Goal: Information Seeking & Learning: Learn about a topic

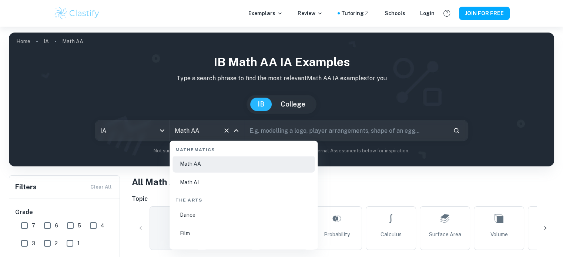
scroll to position [1263, 0]
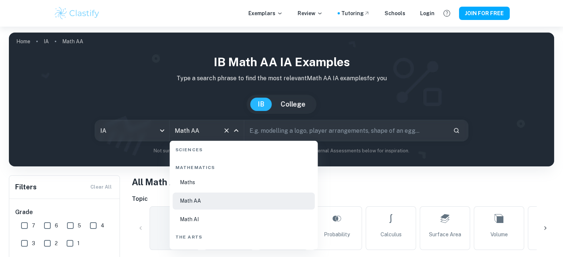
click at [204, 220] on li "Math AI" at bounding box center [243, 219] width 142 height 17
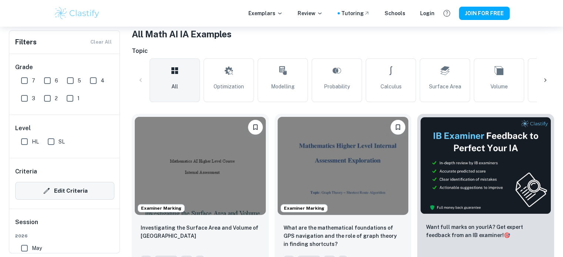
scroll to position [37, 0]
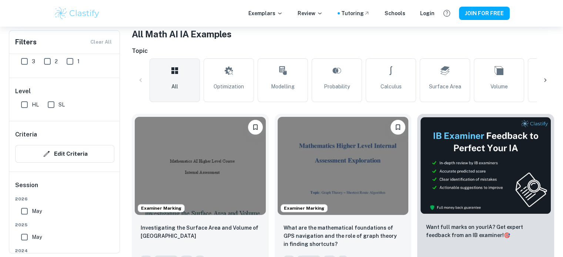
click at [52, 108] on input "SL" at bounding box center [51, 104] width 15 height 15
checkbox input "true"
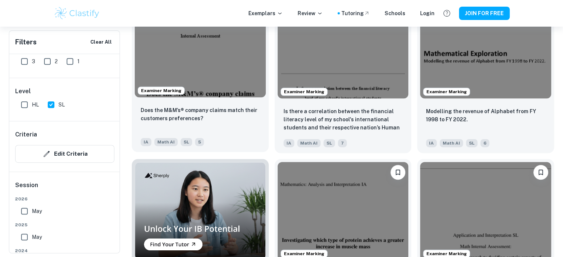
scroll to position [481, 0]
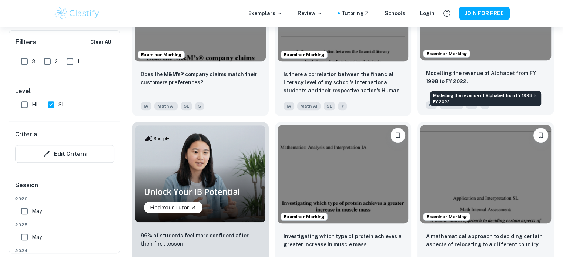
click at [475, 77] on p "Modelling the revenue of Alphabet from FY 1998 to FY 2022." at bounding box center [485, 77] width 119 height 16
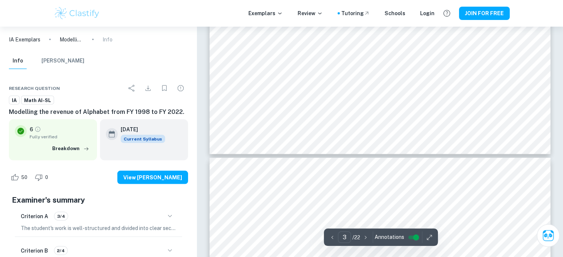
scroll to position [1407, 0]
type input "4"
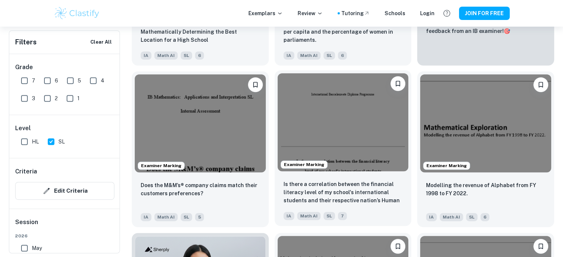
scroll to position [407, 0]
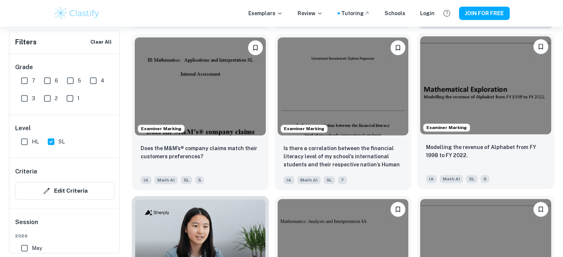
click at [480, 89] on img at bounding box center [485, 85] width 131 height 98
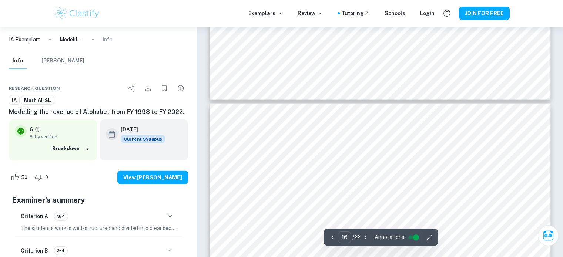
scroll to position [7551, 0]
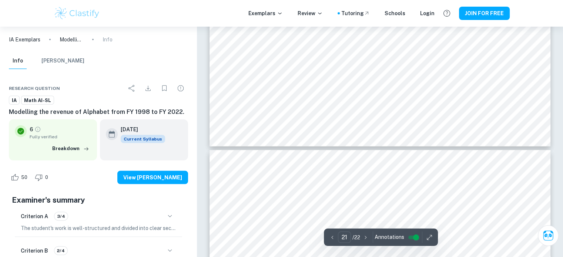
type input "22"
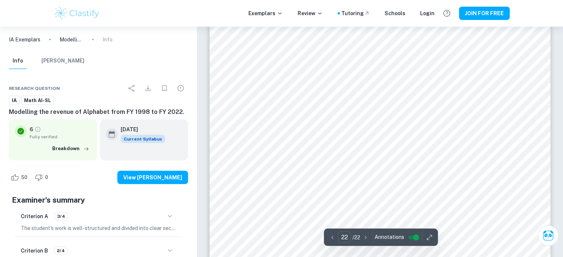
scroll to position [10747, 0]
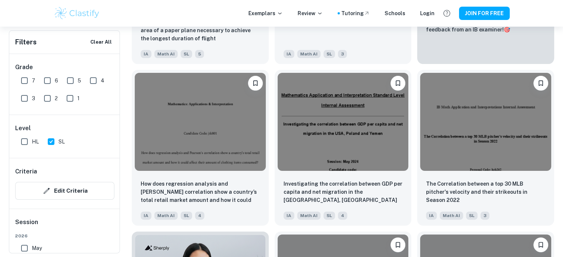
scroll to position [3146, 0]
